Goal: Transaction & Acquisition: Download file/media

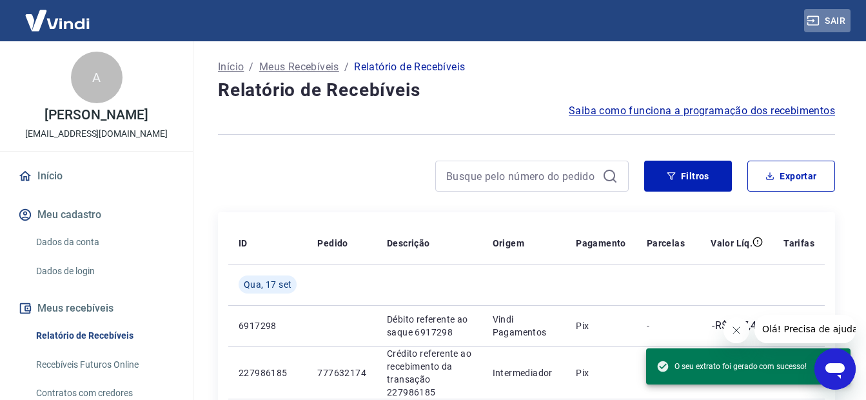
click at [842, 17] on button "Sair" at bounding box center [827, 21] width 46 height 24
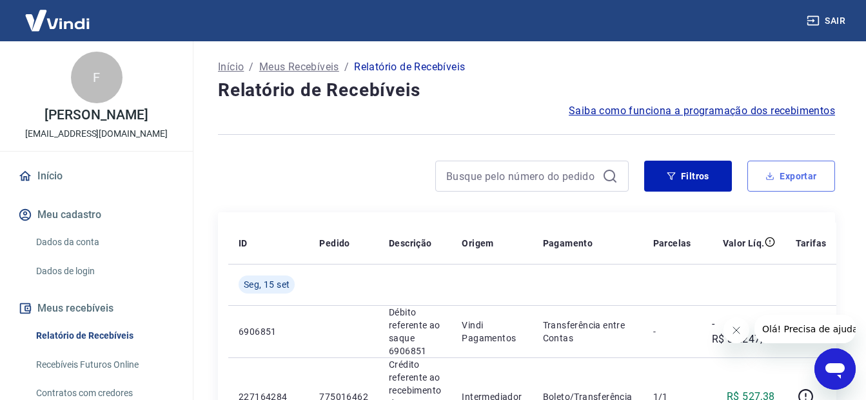
click at [787, 180] on button "Exportar" at bounding box center [791, 176] width 88 height 31
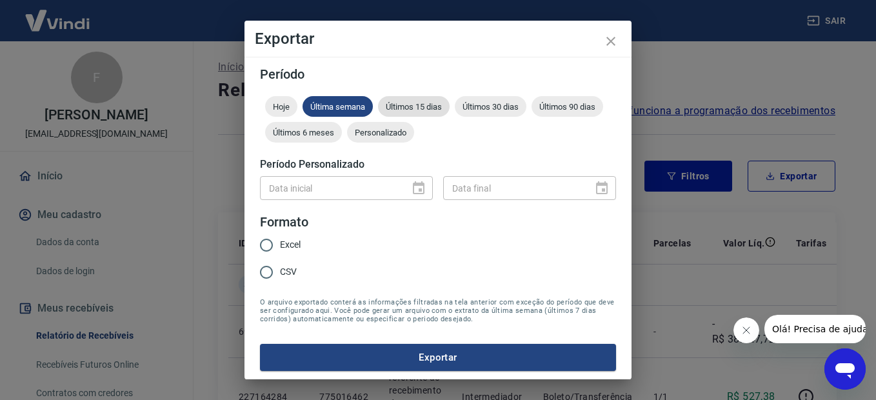
click at [402, 105] on span "Últimos 15 dias" at bounding box center [414, 107] width 72 height 10
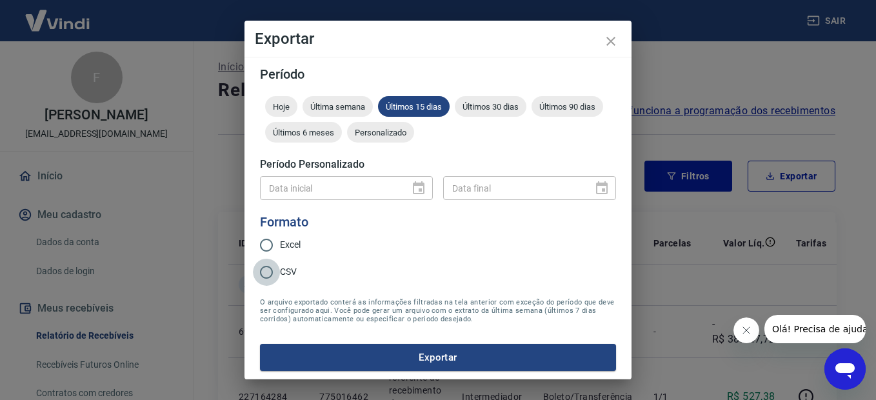
click at [266, 271] on input "CSV" at bounding box center [266, 272] width 27 height 27
radio input "true"
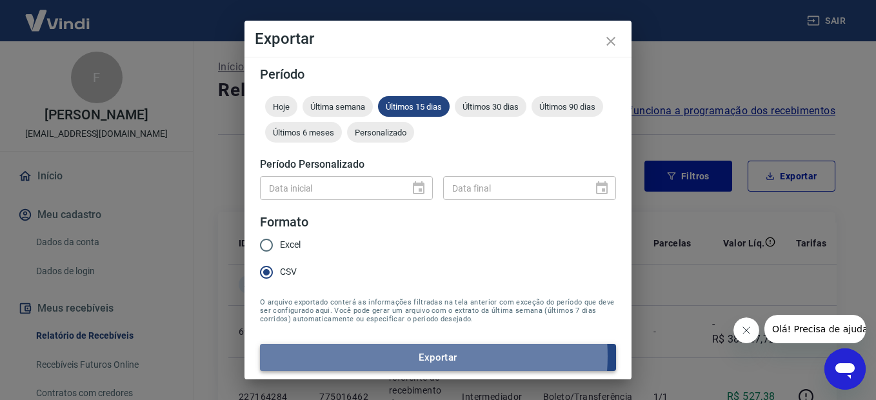
click at [429, 356] on button "Exportar" at bounding box center [438, 357] width 356 height 27
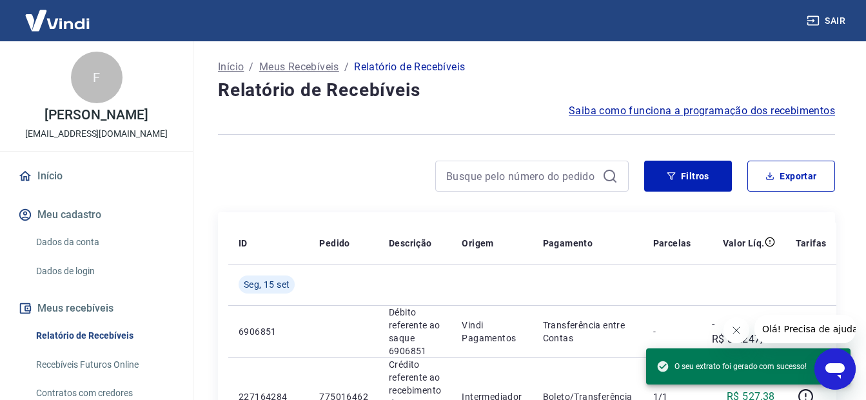
click at [293, 177] on div at bounding box center [423, 176] width 411 height 31
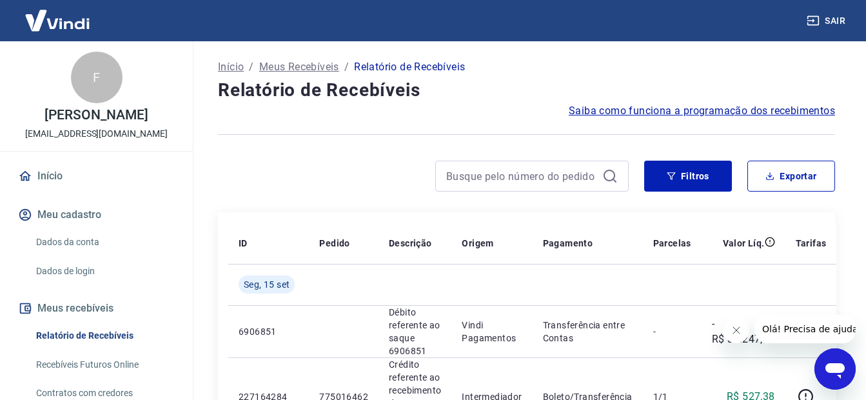
scroll to position [113, 0]
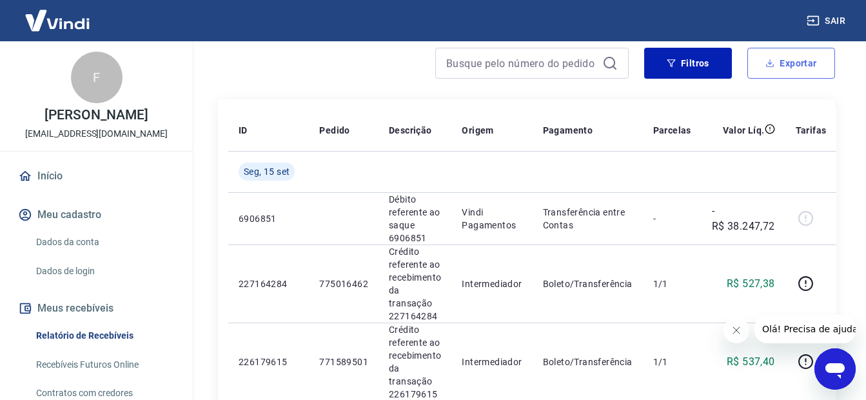
click at [793, 65] on button "Exportar" at bounding box center [791, 63] width 88 height 31
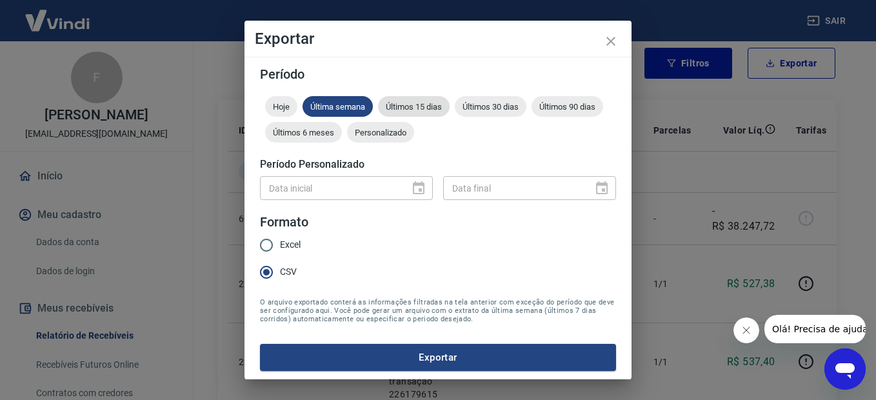
click at [405, 108] on span "Últimos 15 dias" at bounding box center [414, 107] width 72 height 10
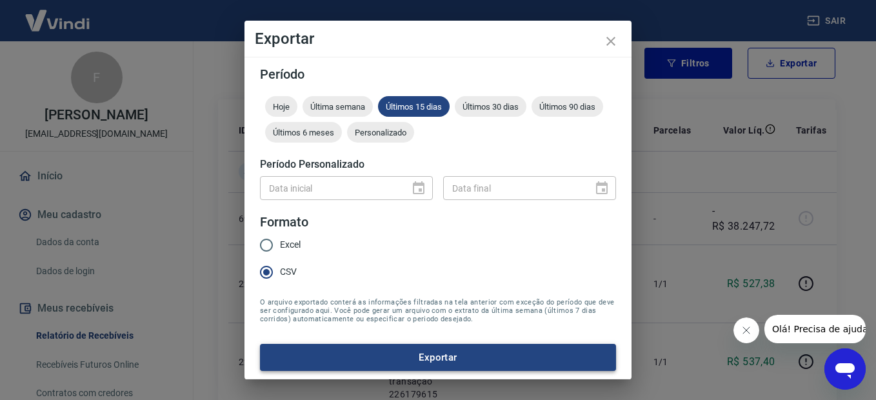
click at [444, 357] on button "Exportar" at bounding box center [438, 357] width 356 height 27
